Goal: Task Accomplishment & Management: Complete application form

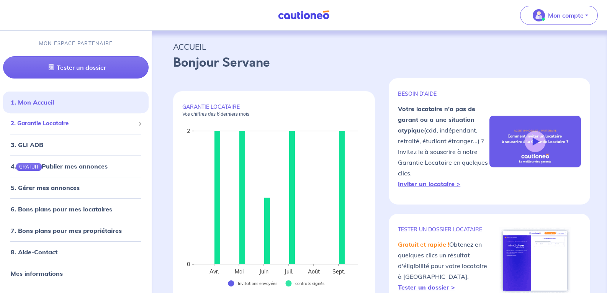
click at [25, 121] on span "2. Garantie Locataire" at bounding box center [73, 123] width 124 height 9
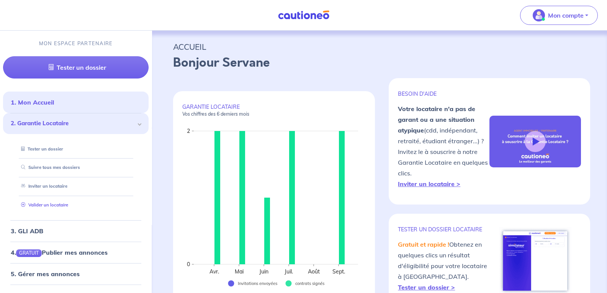
click at [33, 203] on link "Valider un locataire" at bounding box center [43, 204] width 50 height 5
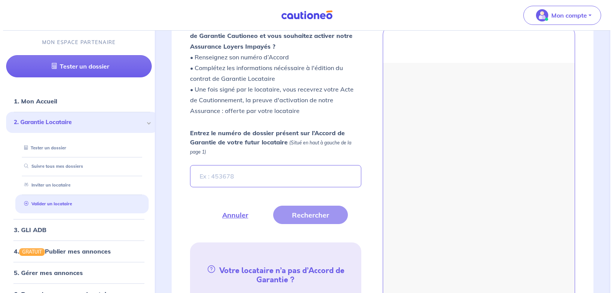
scroll to position [261, 0]
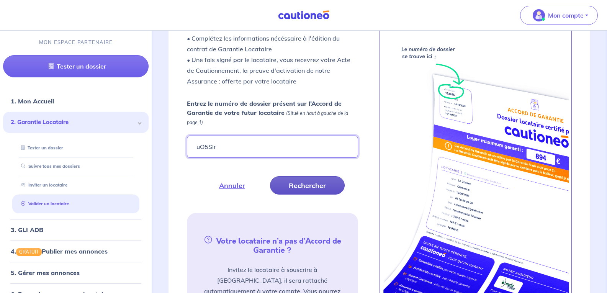
type input "uO5SIr"
click at [307, 184] on button "Rechercher" at bounding box center [307, 185] width 75 height 18
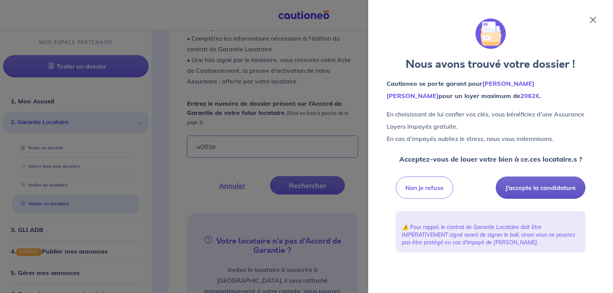
click at [543, 188] on button "J’accepte la candidature" at bounding box center [540, 188] width 90 height 22
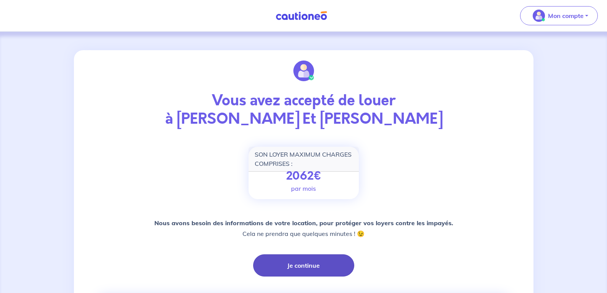
click at [294, 264] on button "Je continue" at bounding box center [303, 265] width 101 height 22
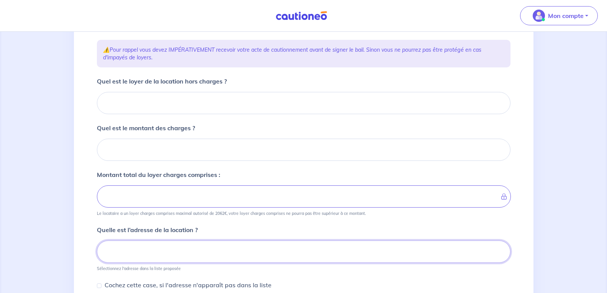
scroll to position [93, 0]
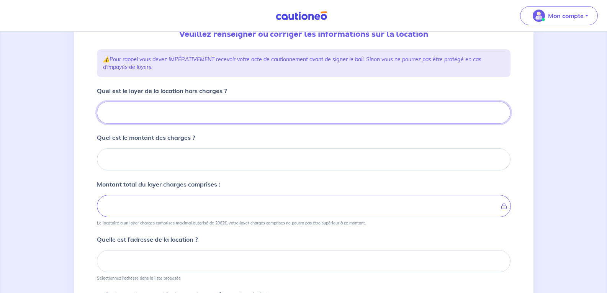
click at [174, 105] on input "Quel est le loyer de la location hors charges ?" at bounding box center [304, 112] width 414 height 22
type input "97"
type input "970"
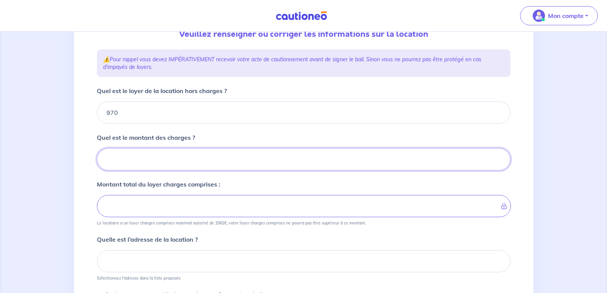
type input "1"
type input "971"
type input "130"
type input "1100"
type input "130"
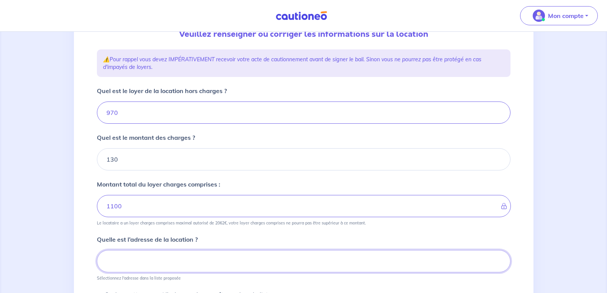
click at [152, 262] on input at bounding box center [304, 261] width 414 height 22
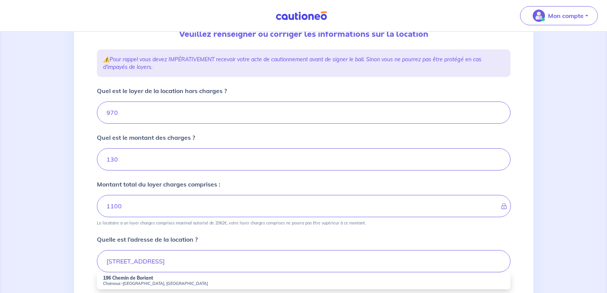
click at [122, 278] on strong "196 Chemin de Boriant" at bounding box center [128, 278] width 50 height 6
type input "196 Chemin de Boriant, Chamoux-sur-Gelon, France"
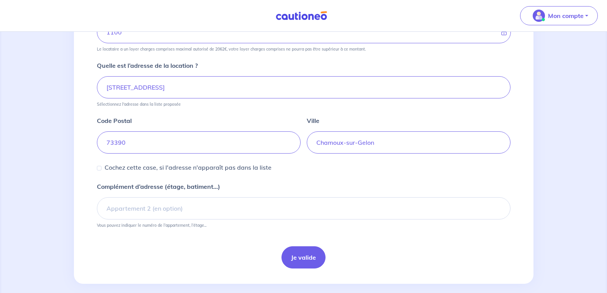
scroll to position [276, 0]
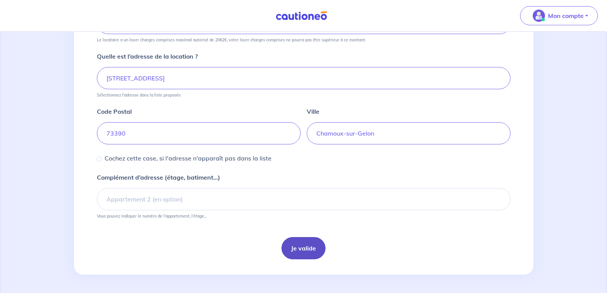
click at [306, 250] on button "Je valide" at bounding box center [303, 248] width 44 height 22
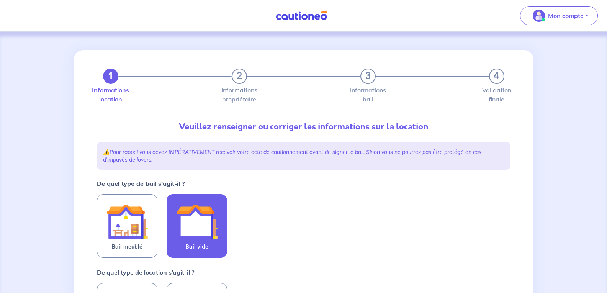
click at [211, 220] on img at bounding box center [196, 221] width 41 height 41
click at [0, 0] on input "Bail vide" at bounding box center [0, 0] width 0 height 0
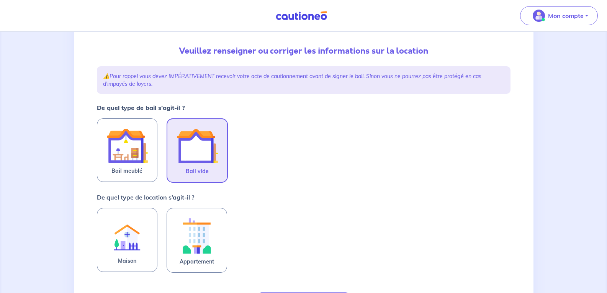
scroll to position [77, 0]
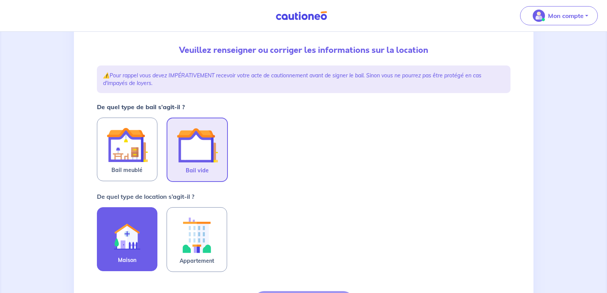
click at [121, 241] on img at bounding box center [126, 235] width 41 height 42
click at [0, 0] on input "Maison" at bounding box center [0, 0] width 0 height 0
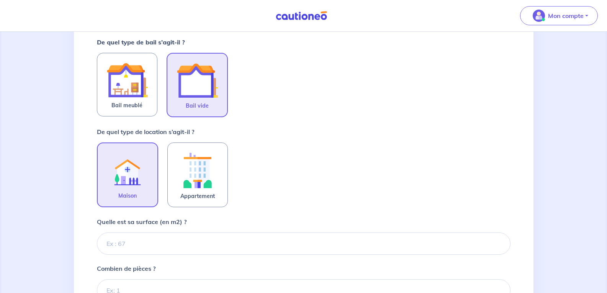
scroll to position [153, 0]
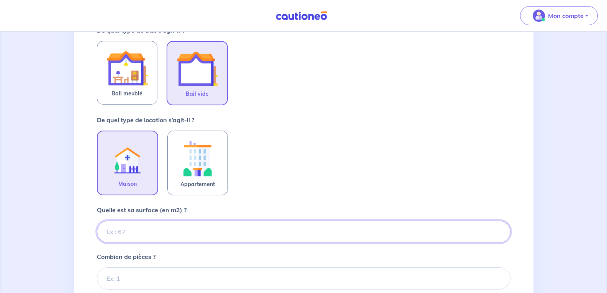
click at [146, 234] on input "Quelle est sa surface (en m2) ?" at bounding box center [304, 232] width 414 height 22
type input "101"
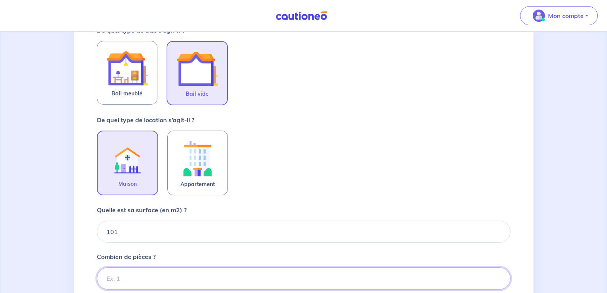
click at [199, 279] on input "Combien de pièces ?" at bounding box center [304, 278] width 414 height 22
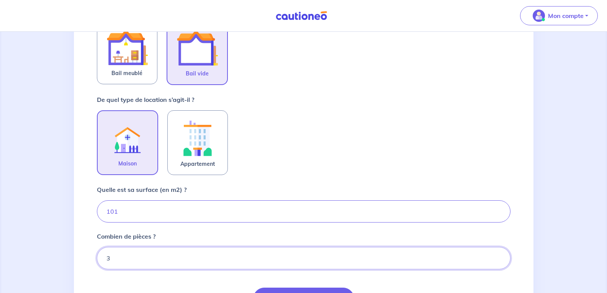
scroll to position [252, 0]
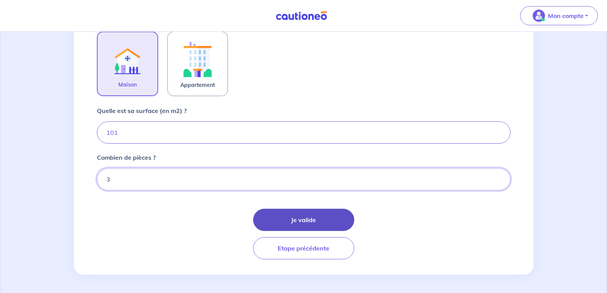
type input "3"
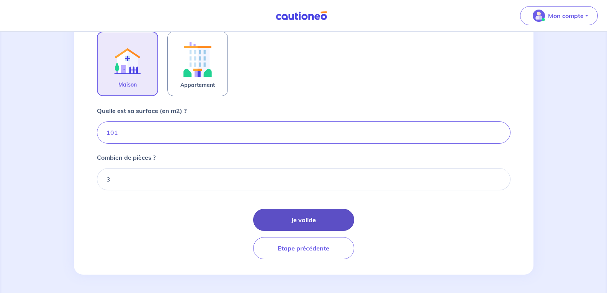
click at [296, 216] on button "Je valide" at bounding box center [303, 220] width 101 height 22
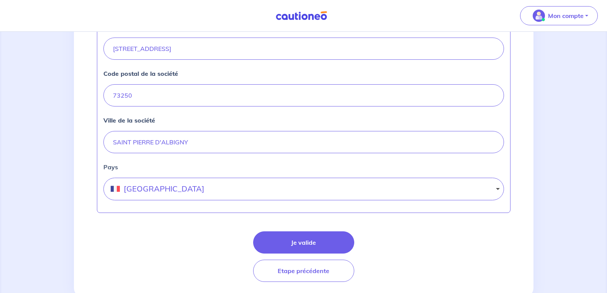
scroll to position [356, 0]
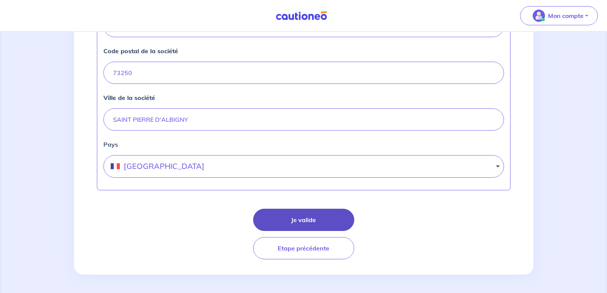
click at [291, 216] on button "Je valide" at bounding box center [303, 220] width 101 height 22
select select "FR"
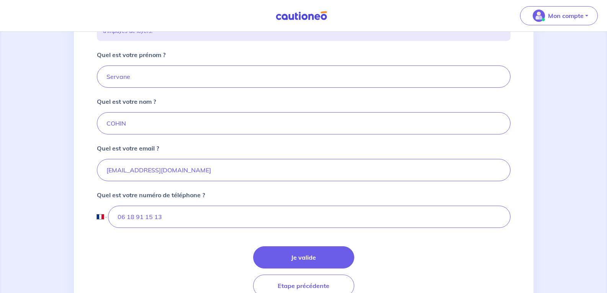
scroll to position [191, 0]
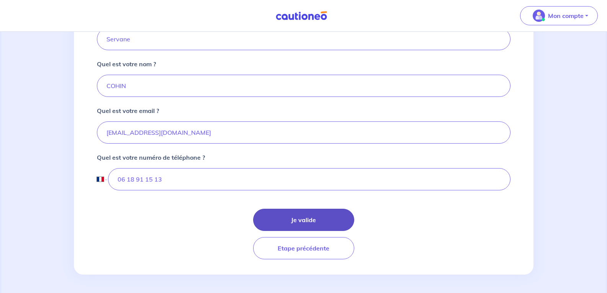
click at [283, 215] on button "Je valide" at bounding box center [303, 220] width 101 height 22
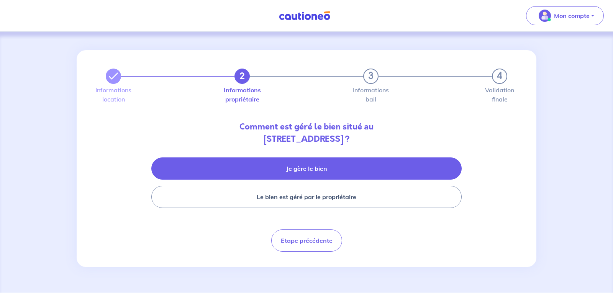
click at [286, 170] on button "Je gère le bien" at bounding box center [306, 168] width 310 height 22
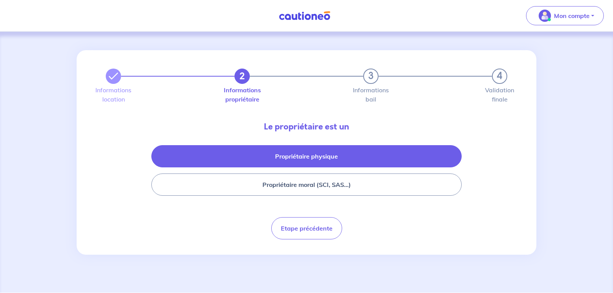
click at [287, 155] on button "Propriétaire physique" at bounding box center [306, 156] width 310 height 22
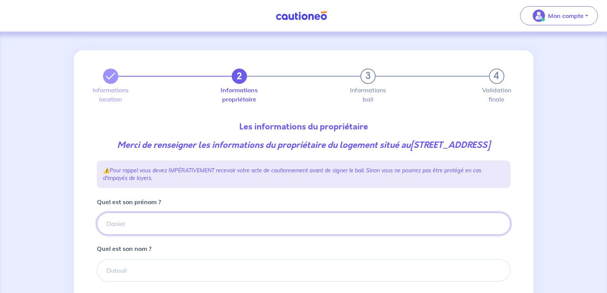
click at [148, 235] on input "Quel est son prénom ?" at bounding box center [304, 223] width 414 height 22
type input "Arnaud"
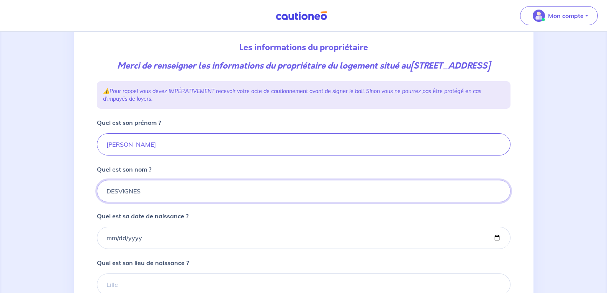
scroll to position [82, 0]
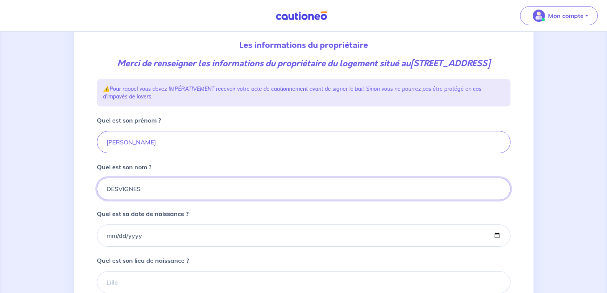
type input "DESVIGNES"
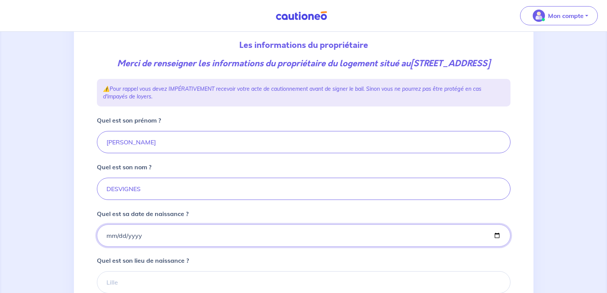
click at [142, 247] on input "Quel est sa date de naissance ?" at bounding box center [304, 235] width 414 height 22
type input "1974-06-05"
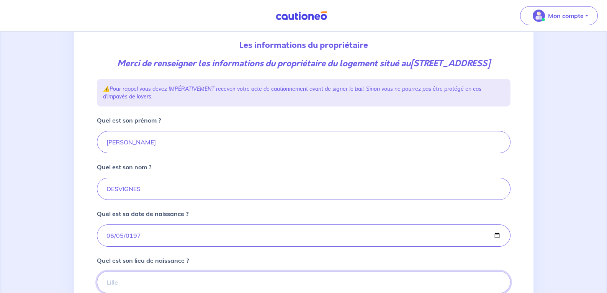
scroll to position [87, 0]
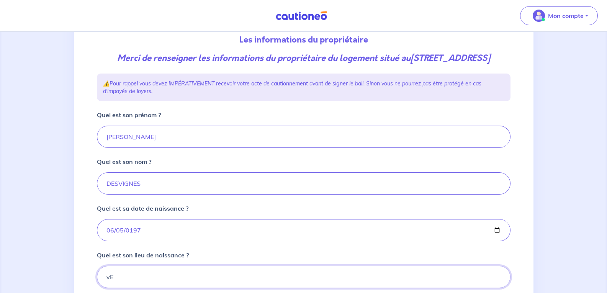
type input "v"
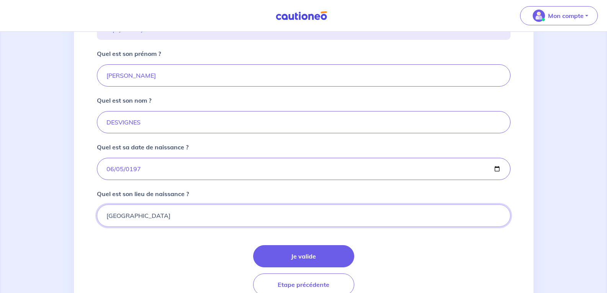
scroll to position [197, 0]
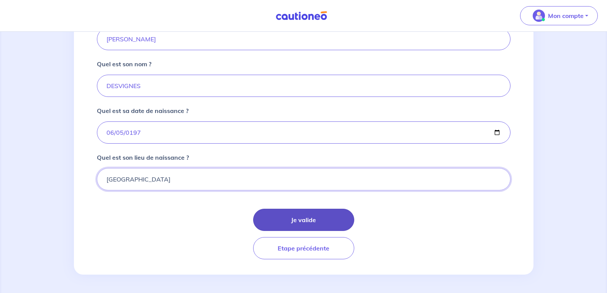
type input "Versailles"
click at [304, 219] on button "Je valide" at bounding box center [303, 220] width 101 height 22
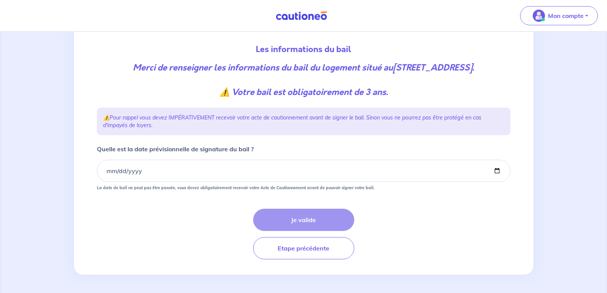
scroll to position [88, 0]
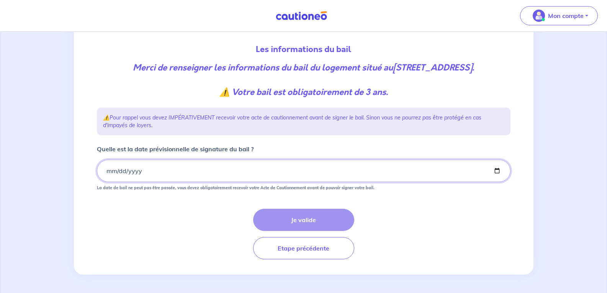
click at [113, 174] on input "Quelle est la date prévisionnelle de signature du bail ?" at bounding box center [304, 171] width 414 height 22
click at [496, 172] on input "Quelle est la date prévisionnelle de signature du bail ?" at bounding box center [304, 171] width 414 height 22
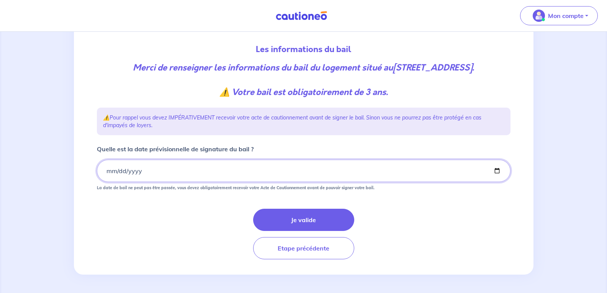
type input "2025-10-06"
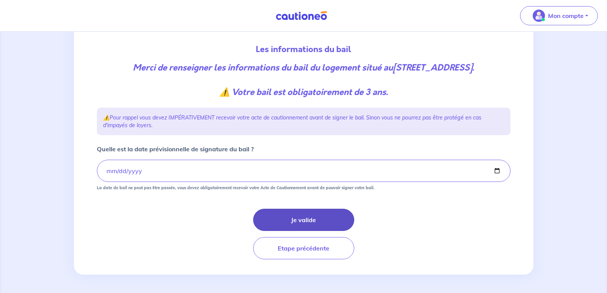
click at [295, 219] on button "Je valide" at bounding box center [303, 220] width 101 height 22
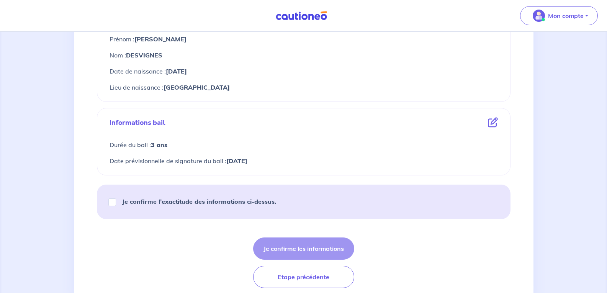
scroll to position [306, 0]
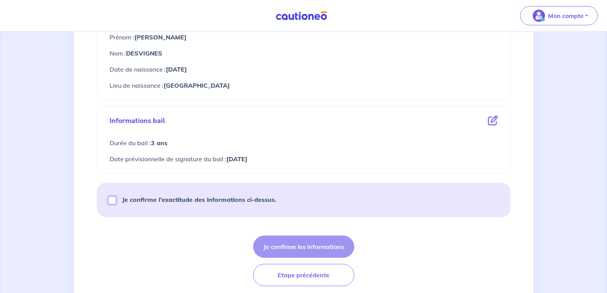
click at [112, 202] on input "Je confirme l’exactitude des informations ci-dessus." at bounding box center [112, 200] width 8 height 8
checkbox input "true"
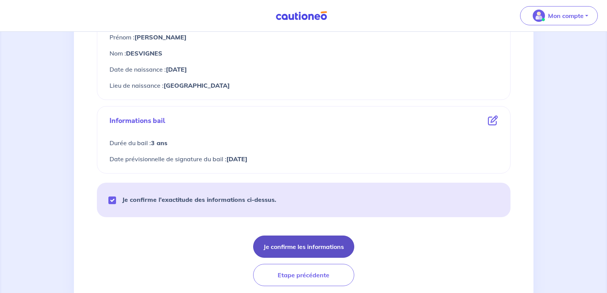
click at [303, 248] on button "Je confirme les informations" at bounding box center [303, 246] width 101 height 22
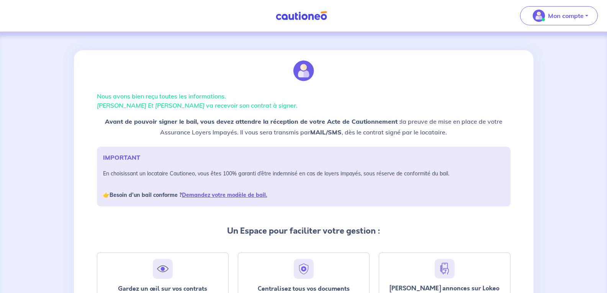
scroll to position [38, 0]
